Goal: Find specific page/section: Find specific page/section

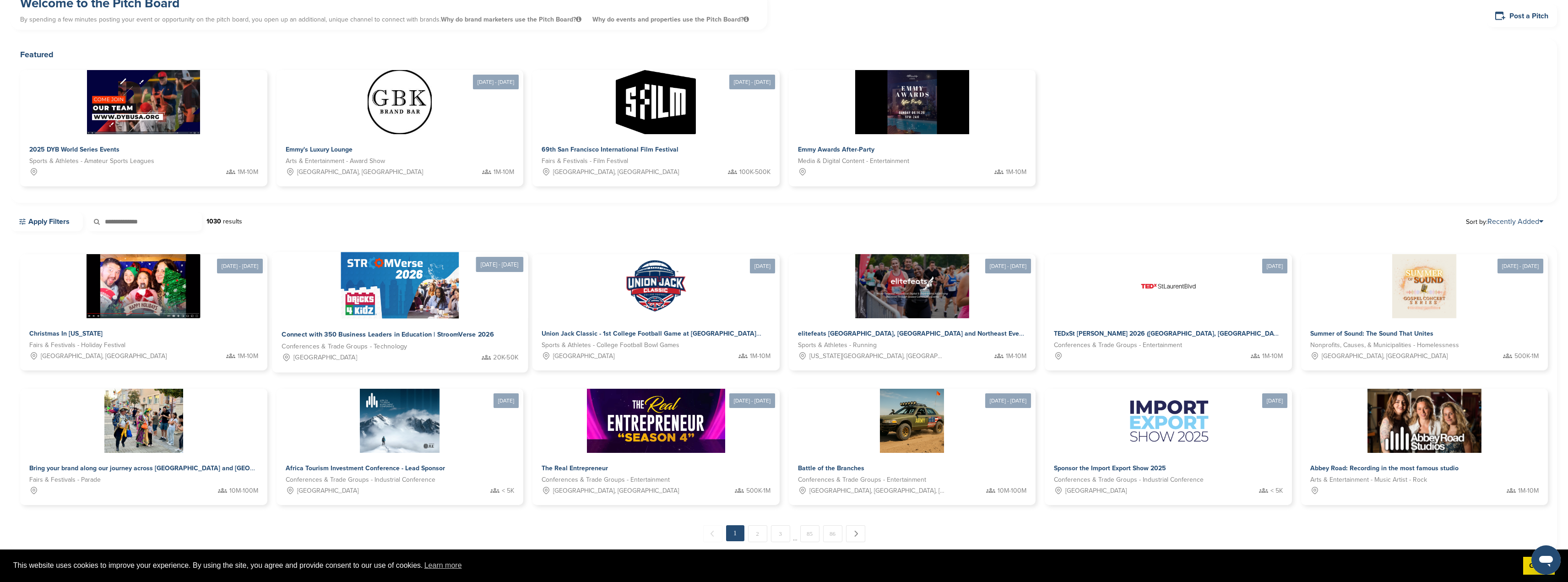
scroll to position [19, 0]
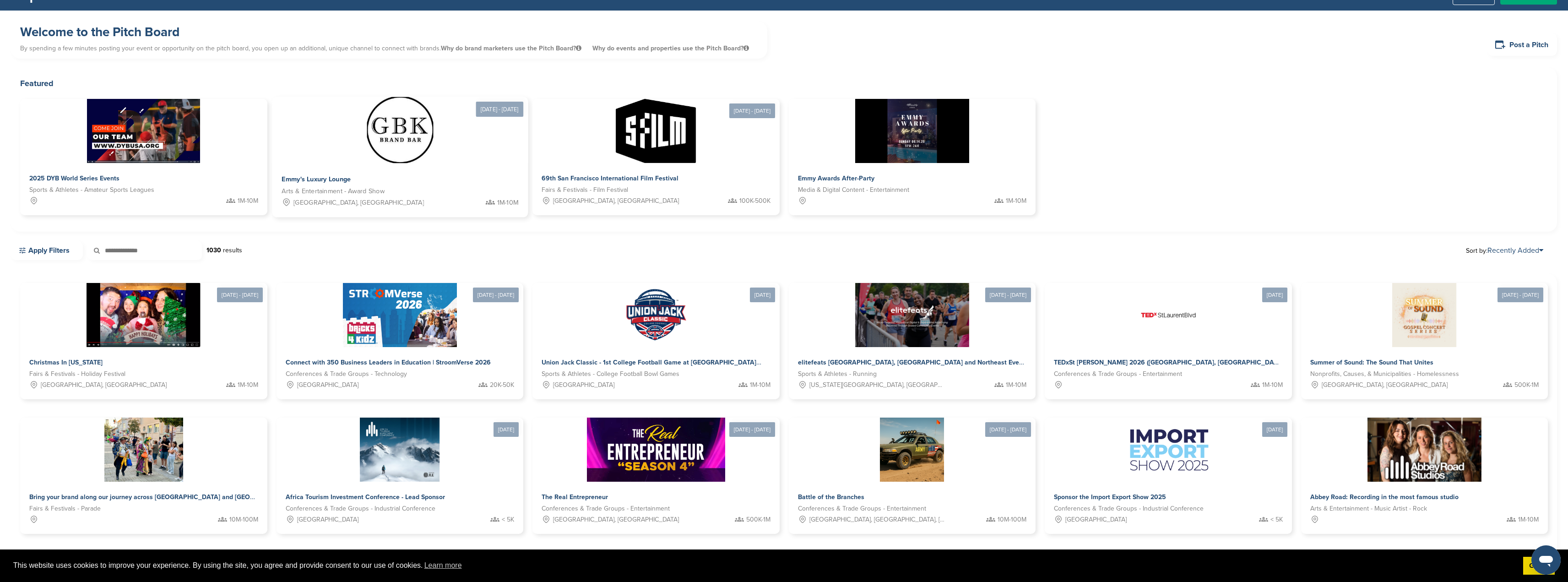
click at [387, 142] on img at bounding box center [399, 130] width 66 height 66
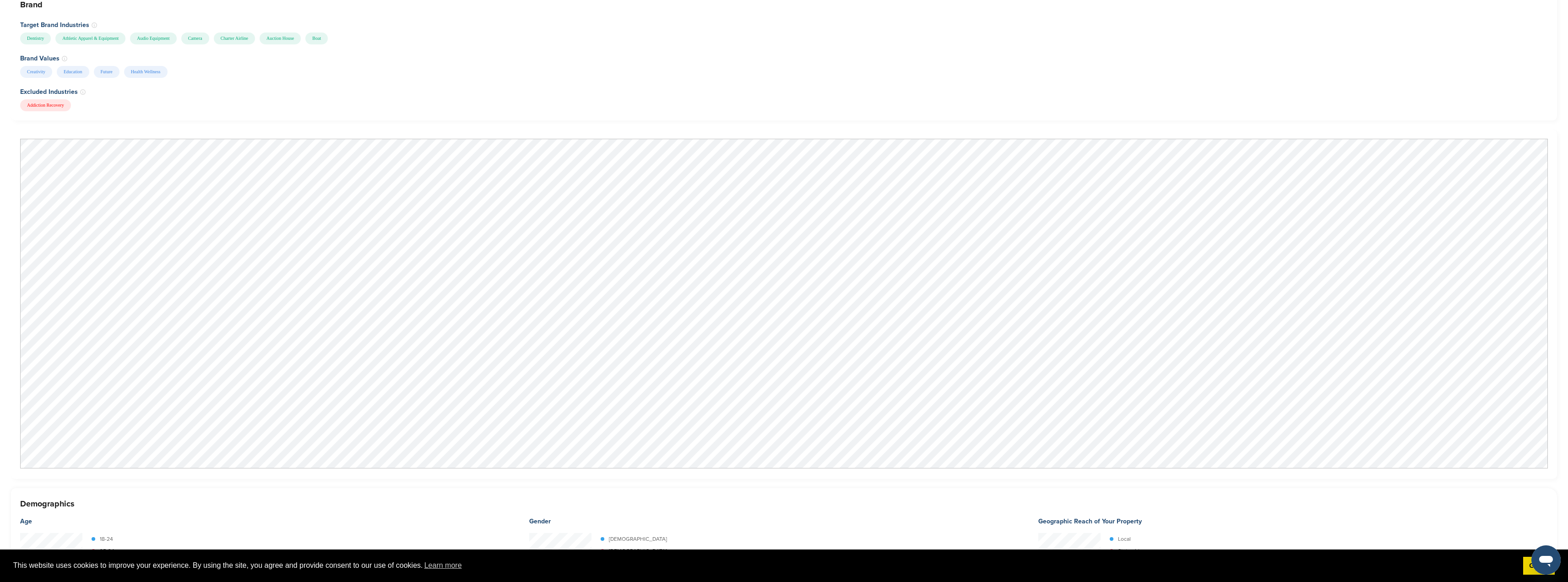
scroll to position [687, 0]
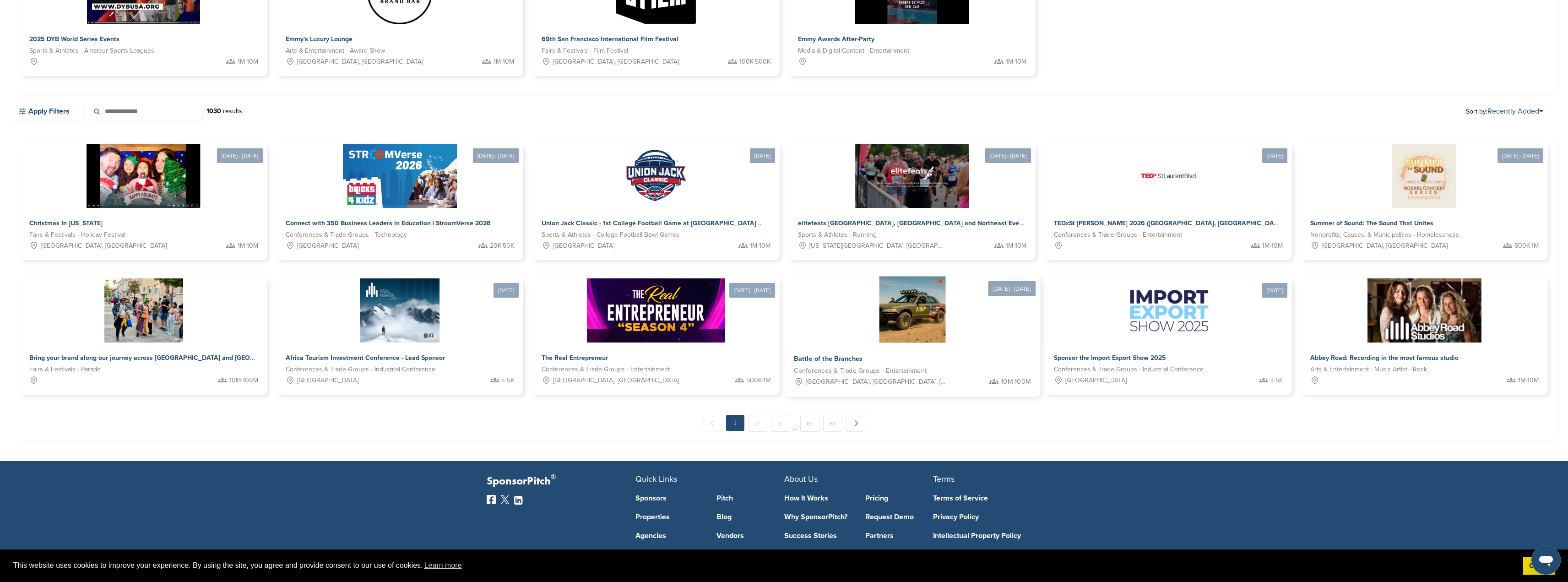
scroll to position [248, 0]
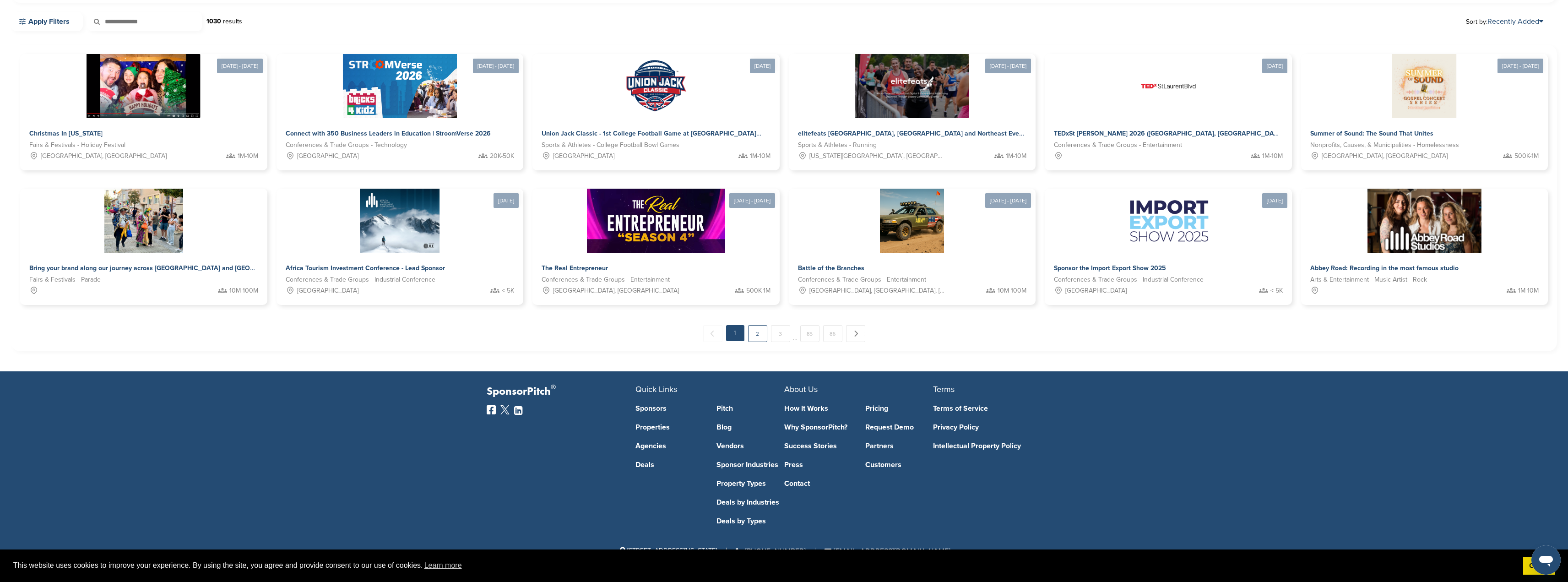
click at [761, 332] on link "2" at bounding box center [758, 334] width 19 height 17
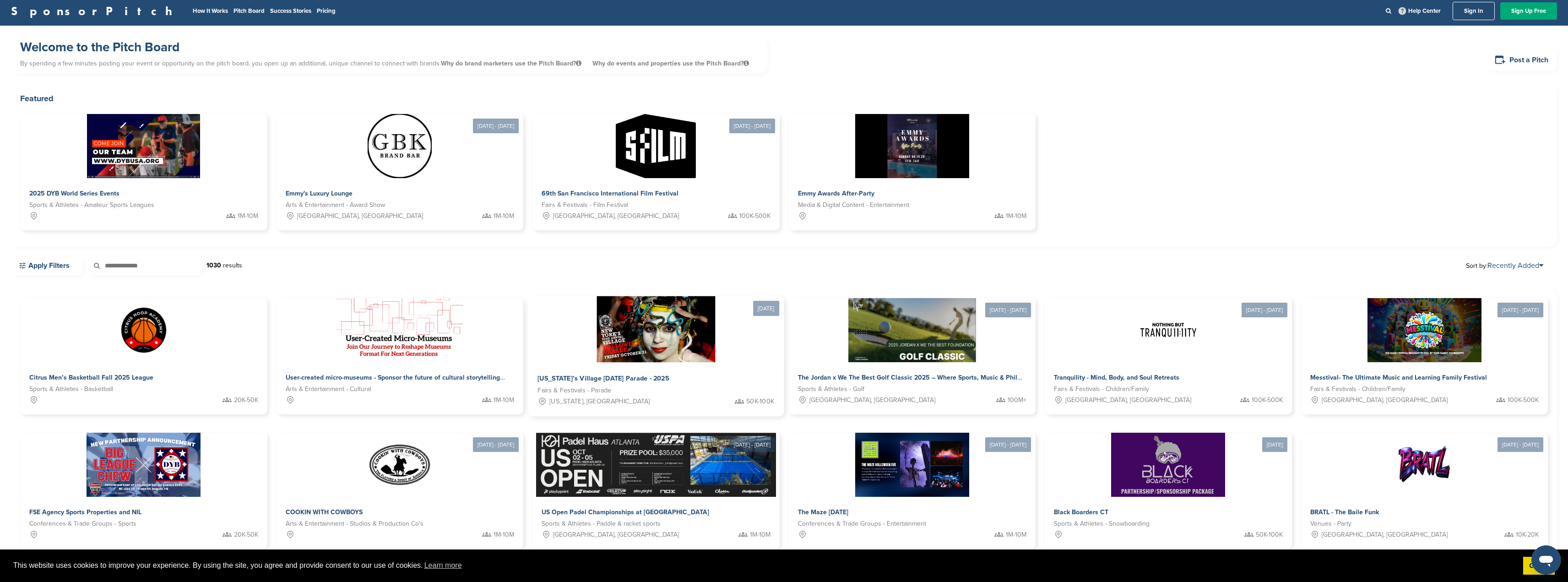
scroll to position [0, 0]
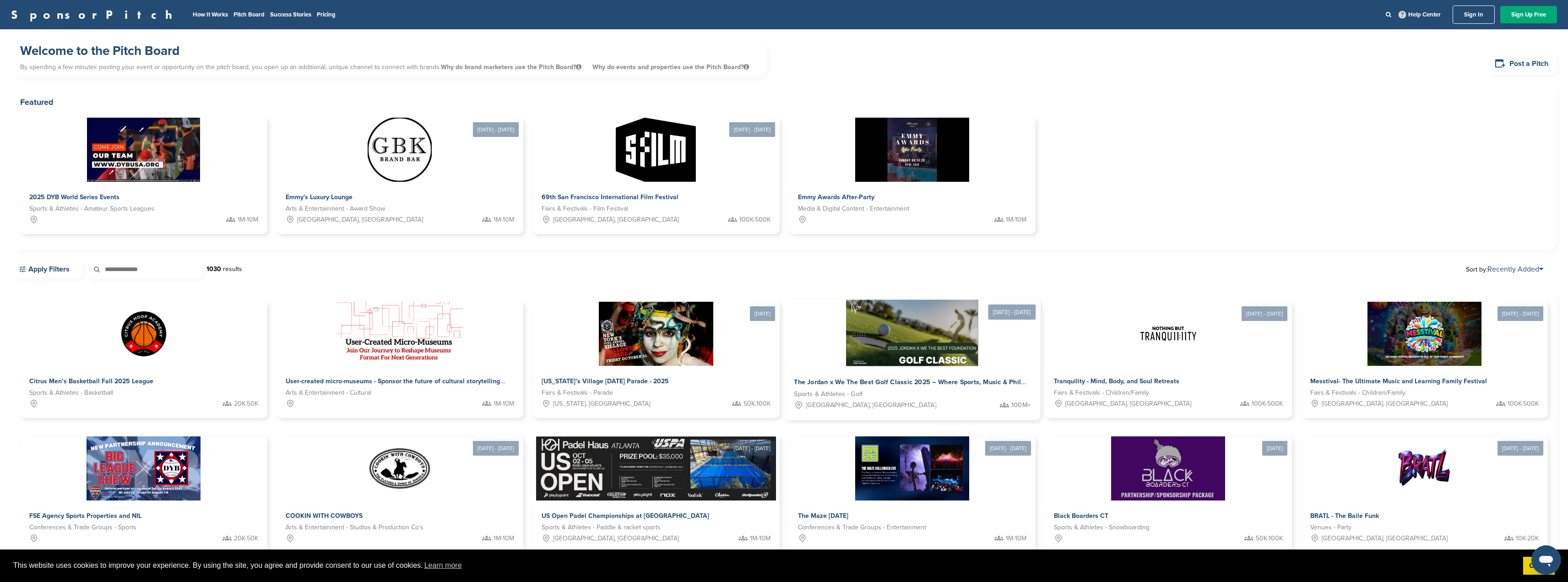
click at [957, 313] on img at bounding box center [912, 333] width 132 height 66
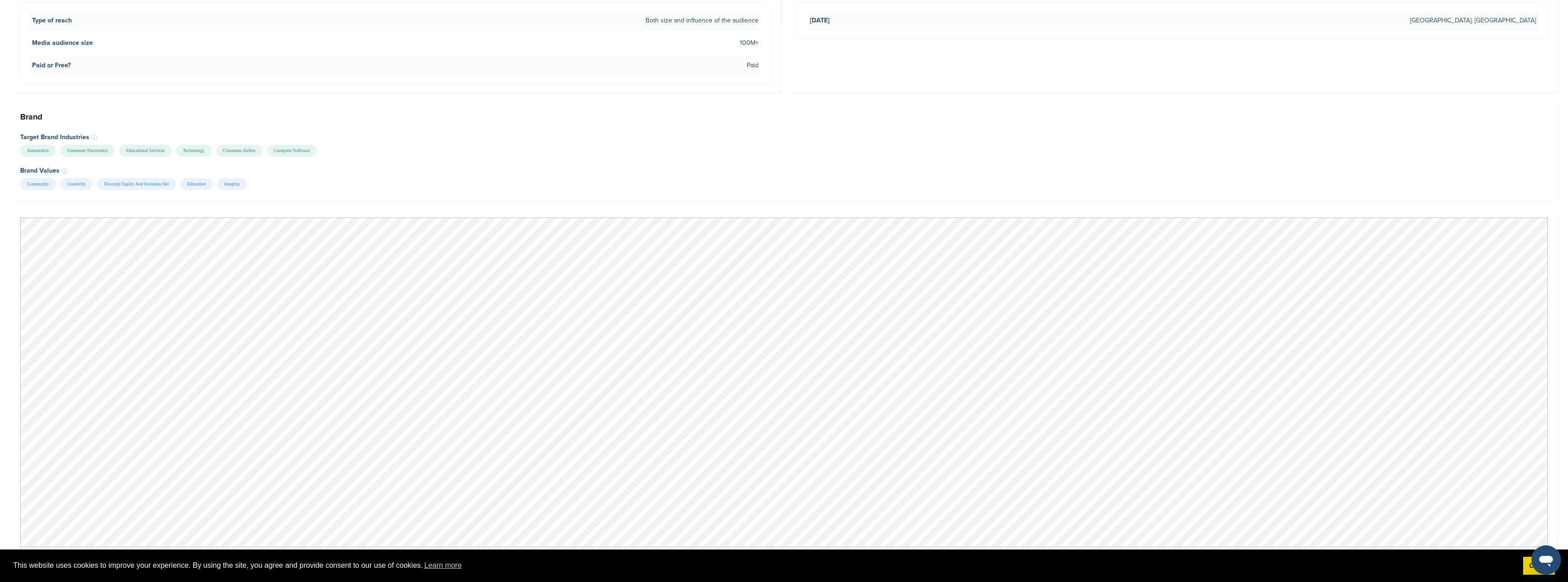
scroll to position [641, 0]
